Goal: Navigation & Orientation: Go to known website

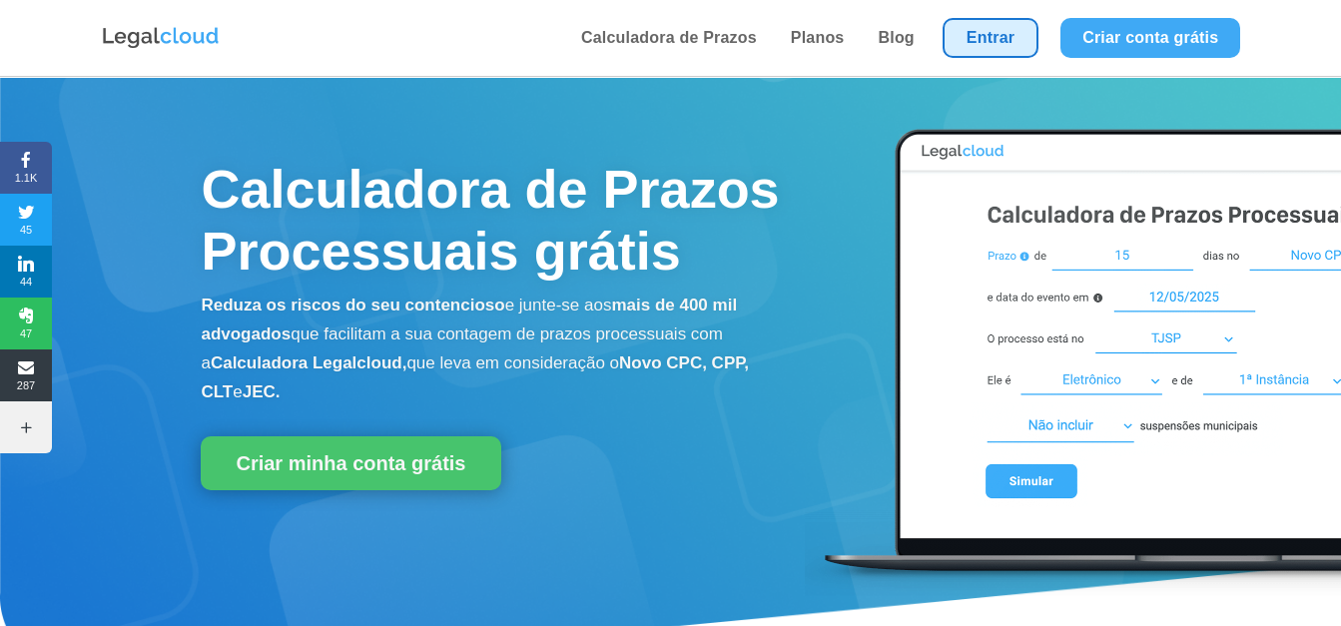
click at [951, 43] on link "Entrar" at bounding box center [991, 38] width 96 height 40
click at [968, 38] on link "Entrar" at bounding box center [991, 38] width 96 height 40
click at [983, 40] on link "Entrar" at bounding box center [991, 38] width 96 height 40
